Goal: Task Accomplishment & Management: Manage account settings

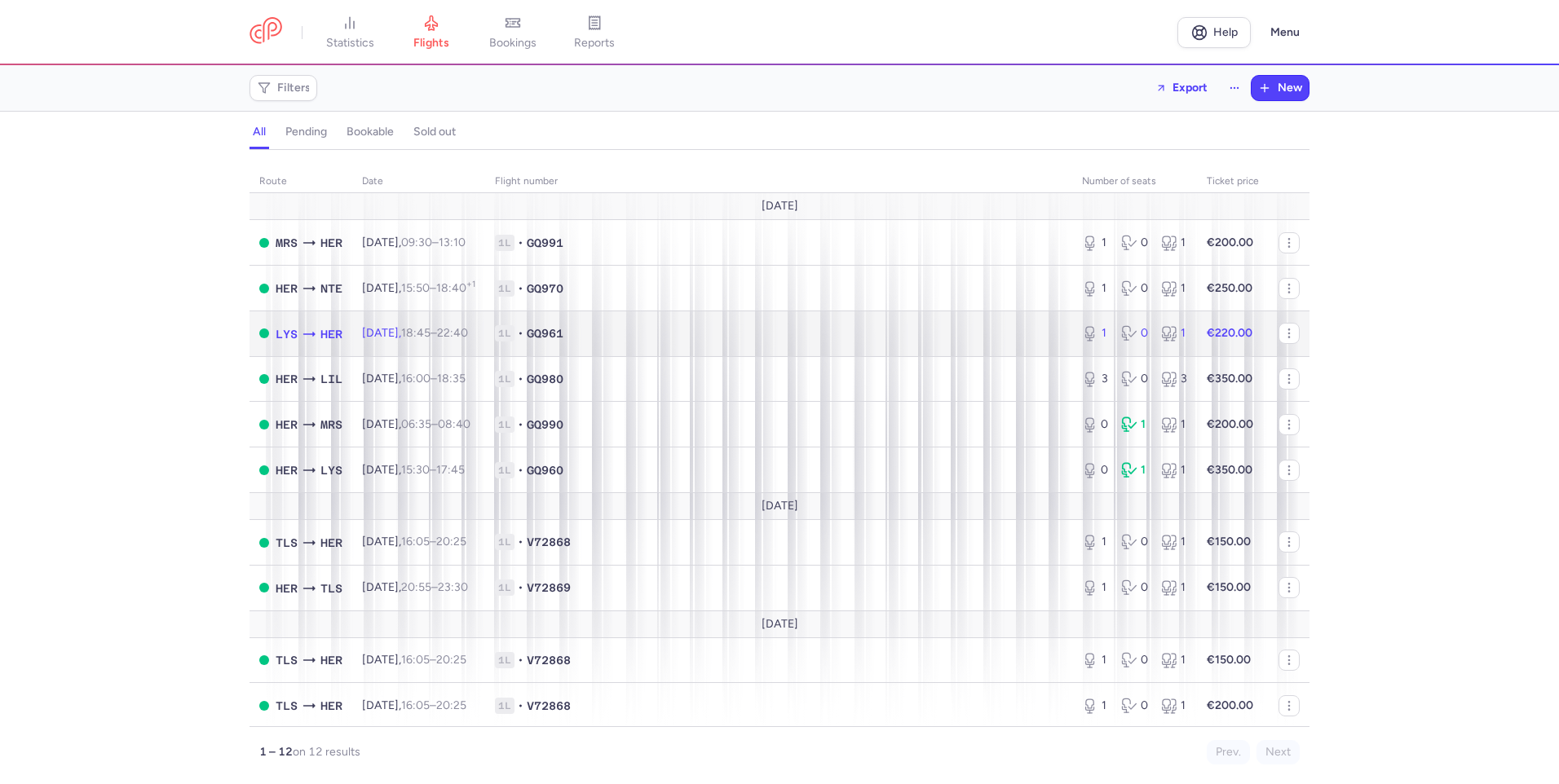
click at [740, 328] on span "1L • GQ961" at bounding box center [778, 333] width 567 height 16
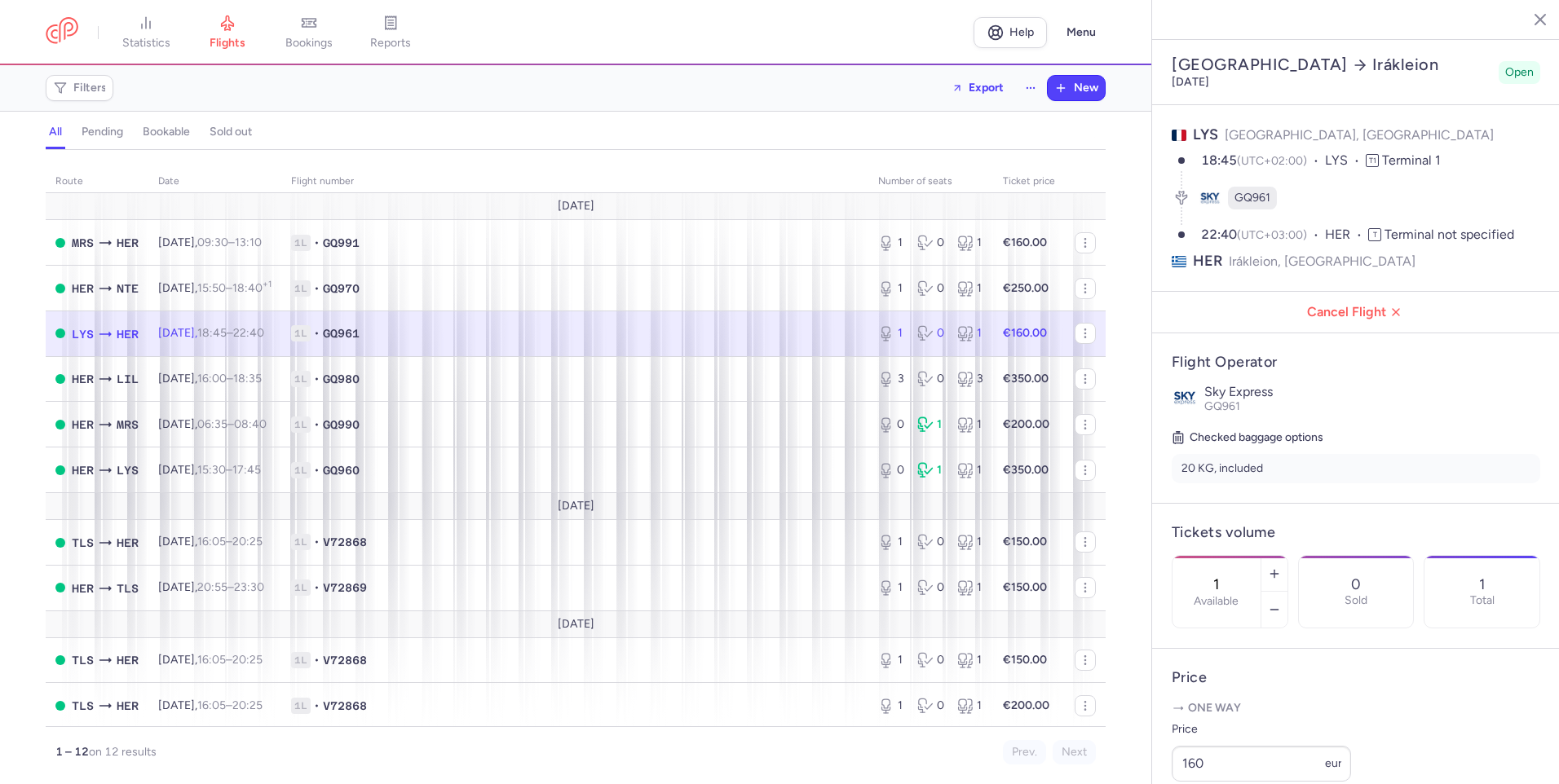
select select "days"
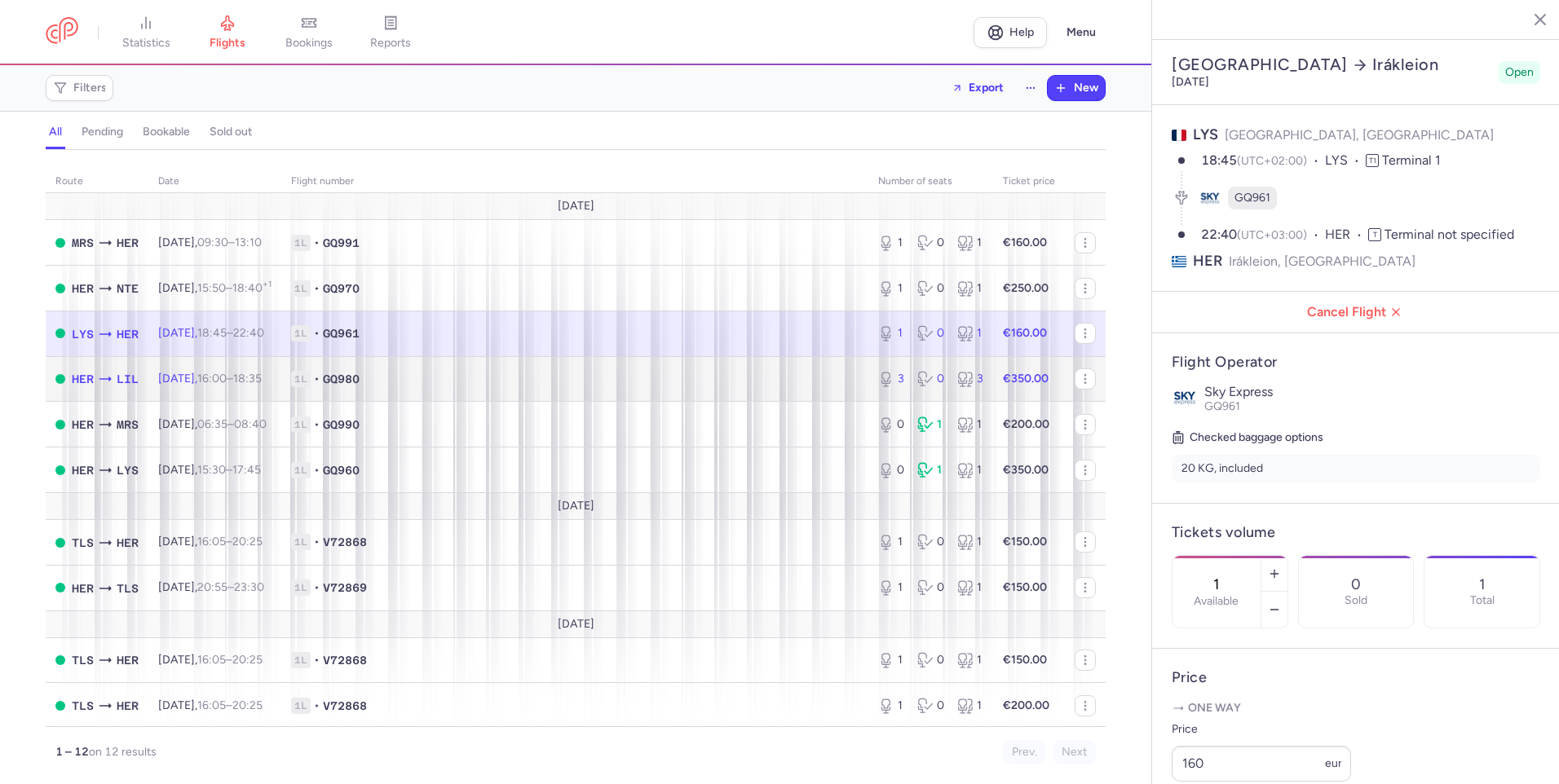
click at [442, 380] on span "1L • GQ980" at bounding box center [574, 379] width 567 height 16
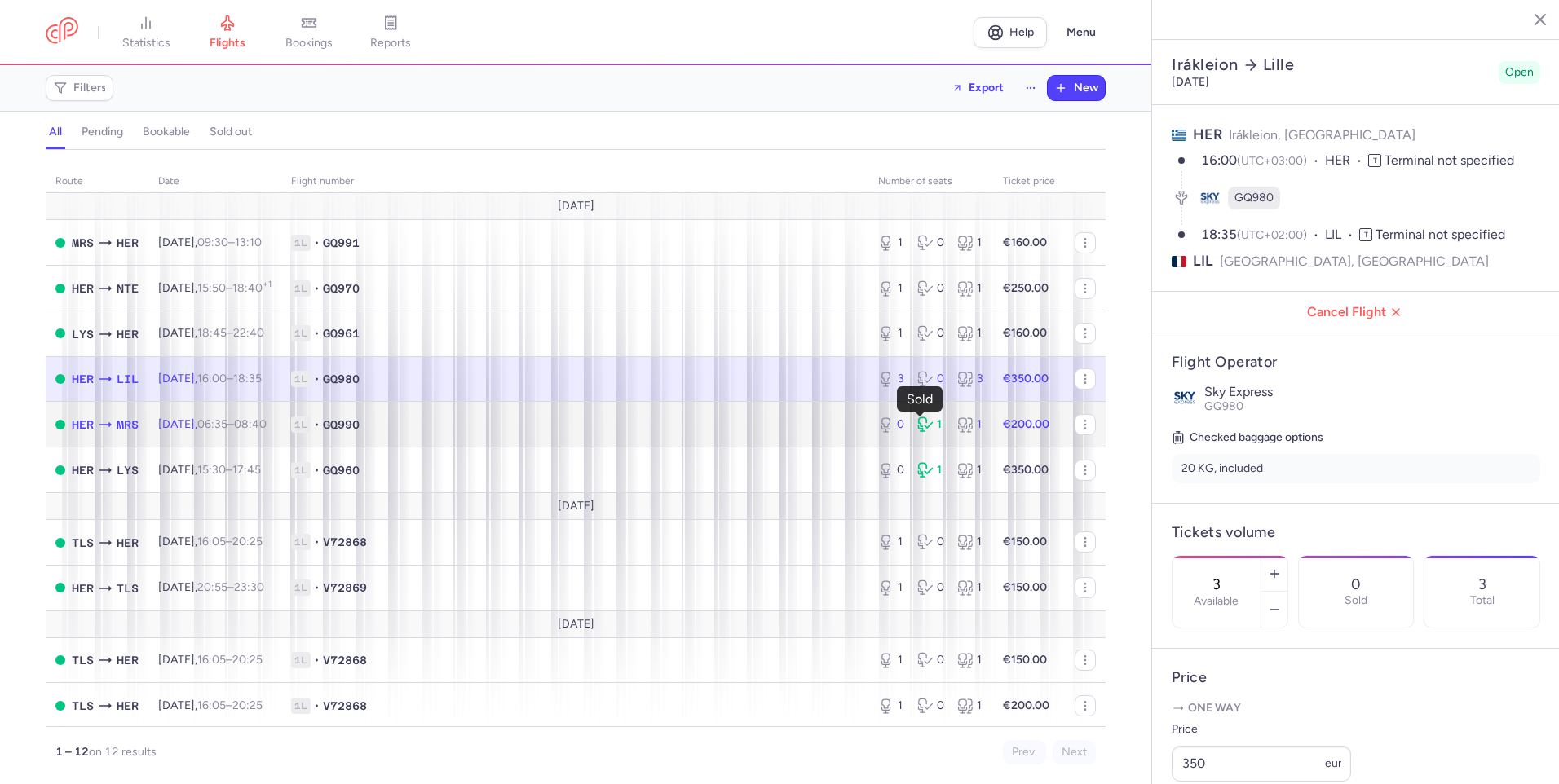
click at [920, 421] on icon at bounding box center [925, 425] width 16 height 16
type input "0"
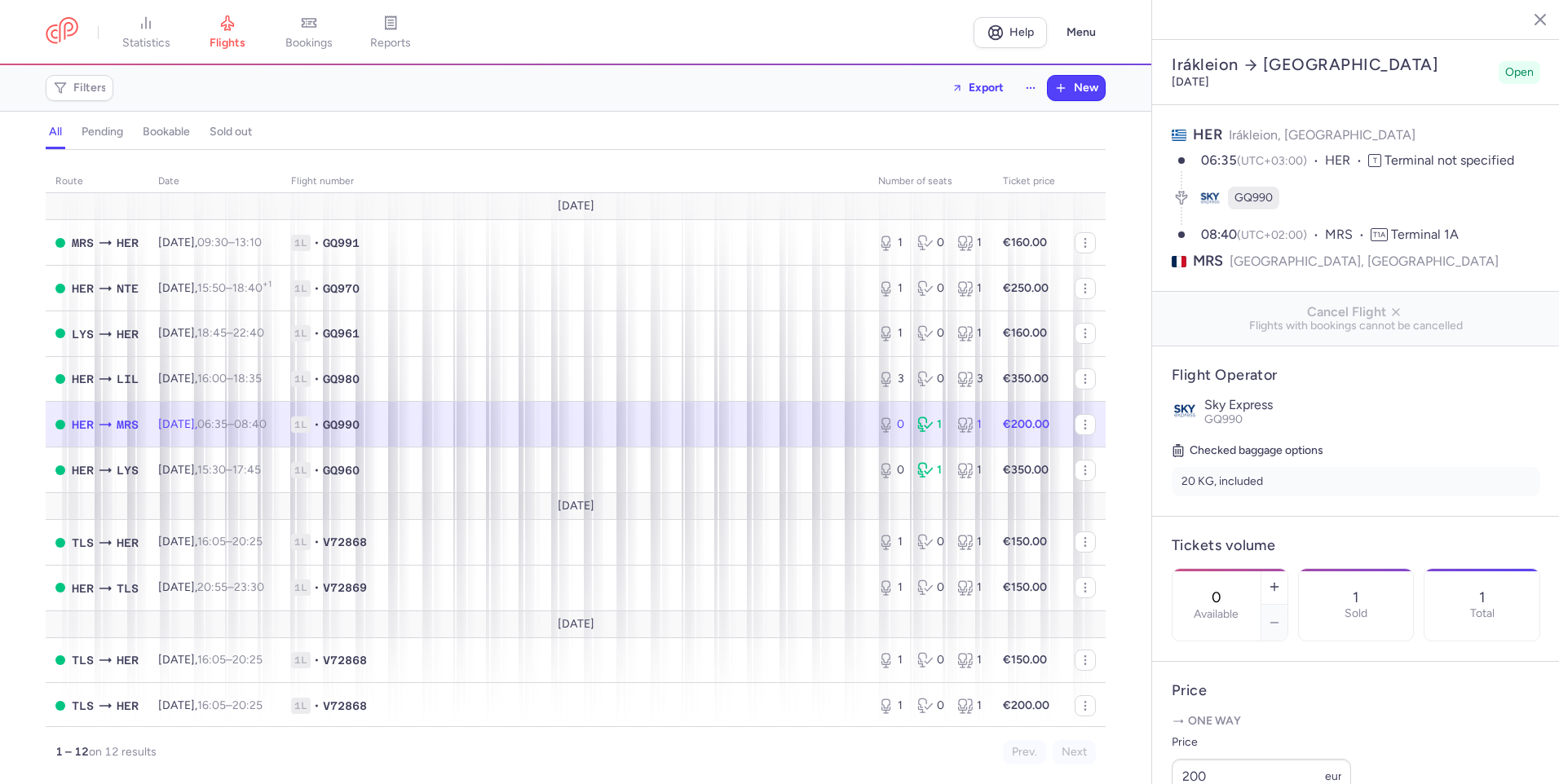
scroll to position [382, 0]
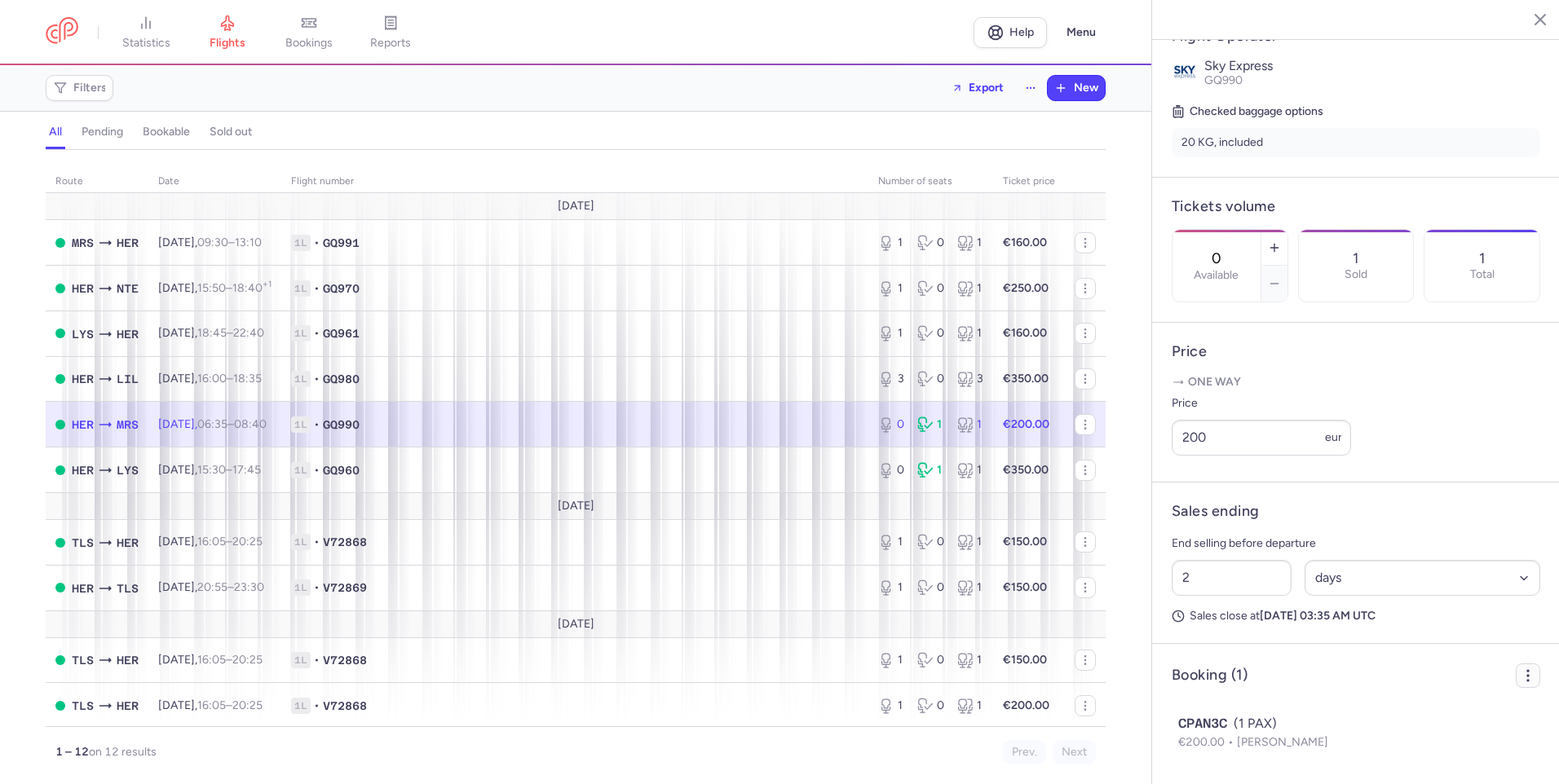
click at [1520, 678] on icon "button" at bounding box center [1528, 675] width 16 height 16
drag, startPoint x: 1323, startPoint y: 698, endPoint x: 1272, endPoint y: 698, distance: 51.0
click at [1322, 698] on article "Booking (1) Export PNL Export ancillaries CPAN3C (1 PAX) €200.00 [PERSON_NAME]" at bounding box center [1356, 713] width 408 height 140
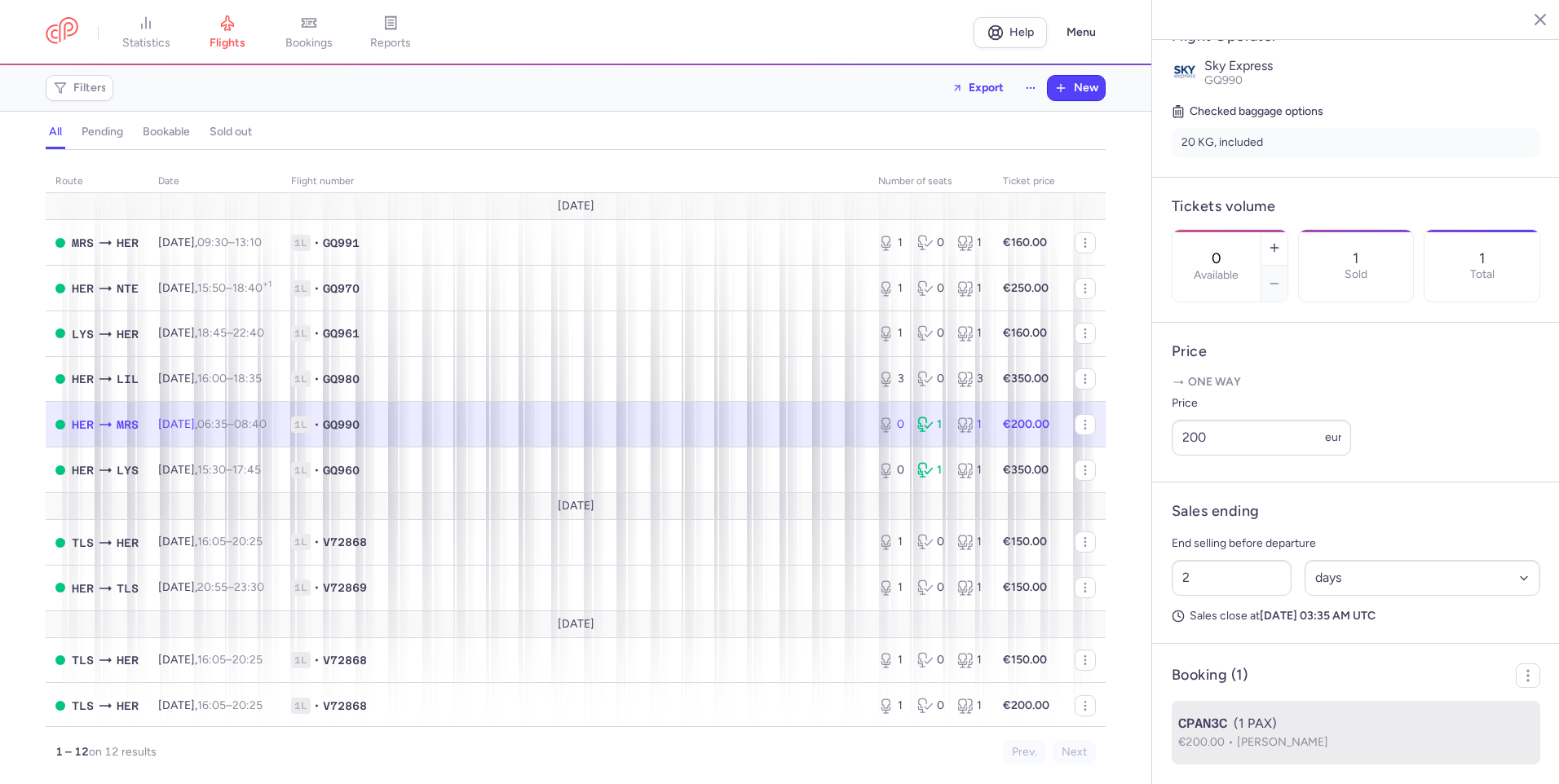
click at [1222, 716] on span "CPAN3C" at bounding box center [1203, 723] width 49 height 20
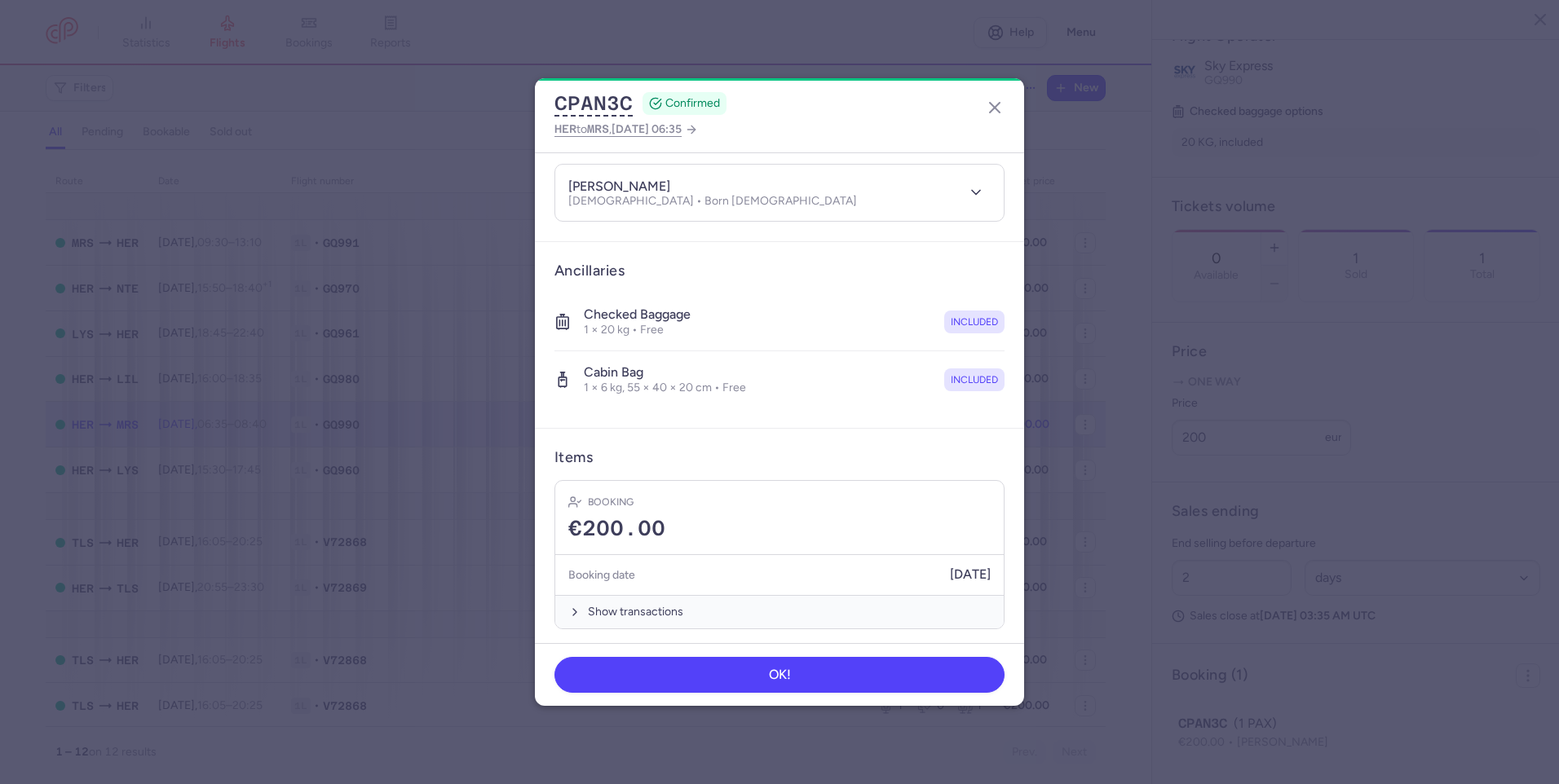
scroll to position [174, 0]
click at [993, 106] on line "button" at bounding box center [995, 107] width 10 height 10
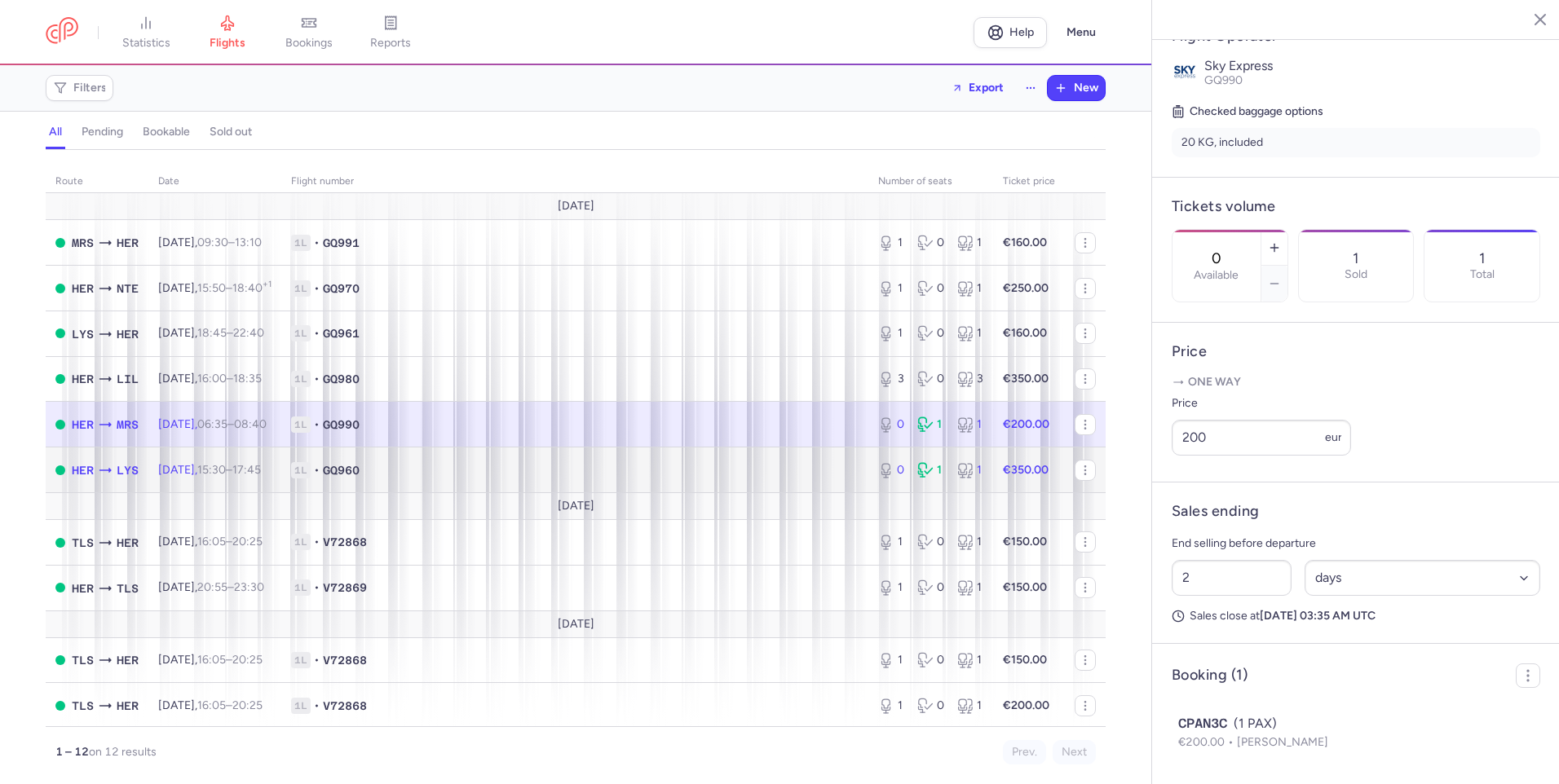
click at [993, 466] on td "€350.00" at bounding box center [1029, 471] width 72 height 46
